Goal: Information Seeking & Learning: Learn about a topic

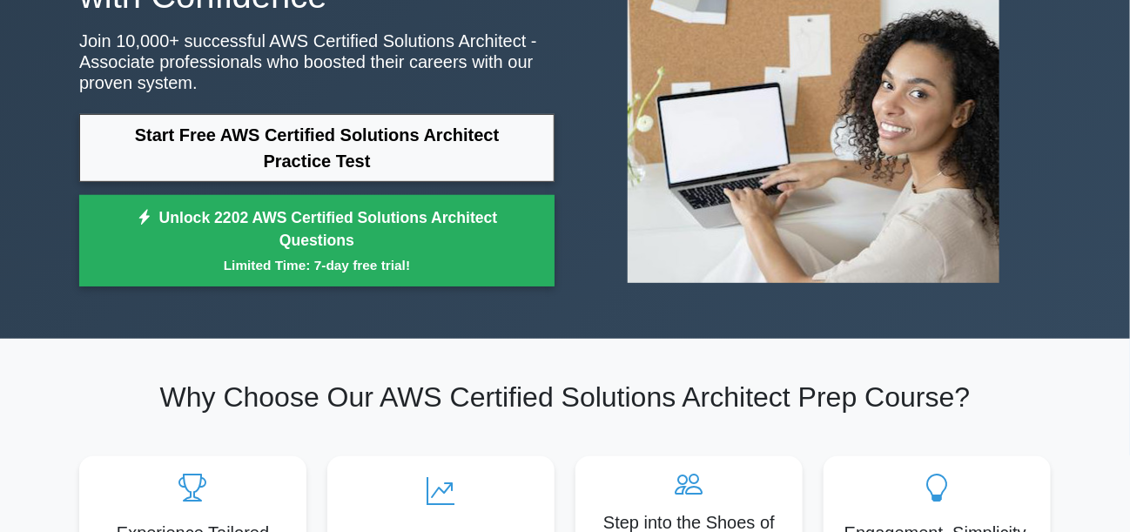
scroll to position [209, 0]
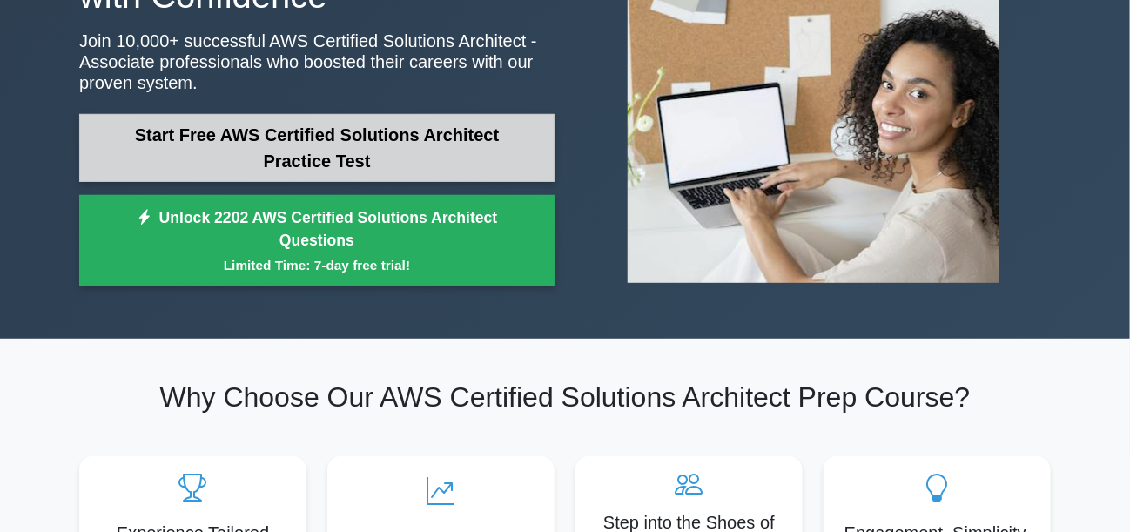
click at [387, 152] on link "Start Free AWS Certified Solutions Architect Practice Test" at bounding box center [316, 148] width 475 height 68
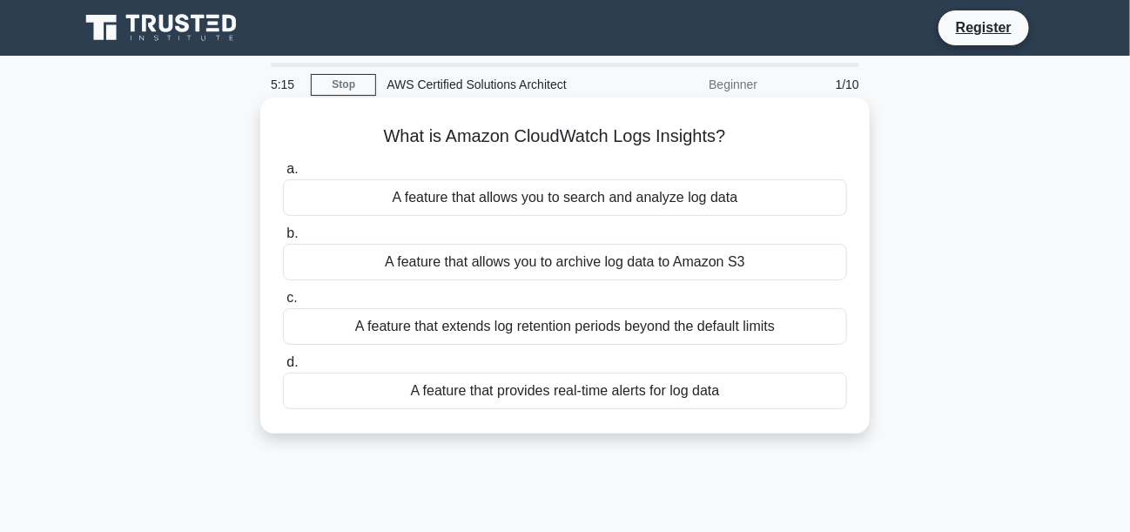
click at [566, 209] on div "A feature that allows you to search and analyze log data" at bounding box center [565, 197] width 564 height 37
click at [283, 175] on input "a. A feature that allows you to search and analyze log data" at bounding box center [283, 169] width 0 height 11
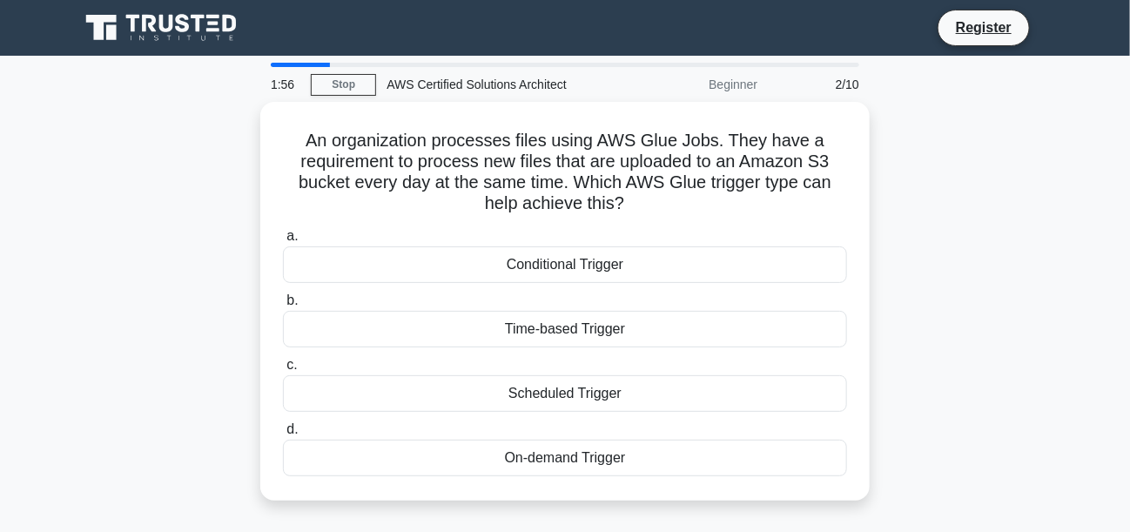
click at [1071, 291] on main "1:56 Stop AWS Certified Solutions Architect Beginner 2/10 An organization proce…" at bounding box center [565, 498] width 1130 height 885
drag, startPoint x: 977, startPoint y: 312, endPoint x: 148, endPoint y: 188, distance: 838.1
click at [139, 151] on div "An organization processes files using AWS Glue Jobs. They have a requirement to…" at bounding box center [565, 312] width 993 height 420
click at [149, 216] on div "An organization processes files using AWS Glue Jobs. They have a requirement to…" at bounding box center [565, 312] width 993 height 420
click at [47, 166] on main "1:31 Stop AWS Certified Solutions Architect Beginner 2/10 An organization proce…" at bounding box center [565, 498] width 1130 height 885
